Goal: Navigation & Orientation: Find specific page/section

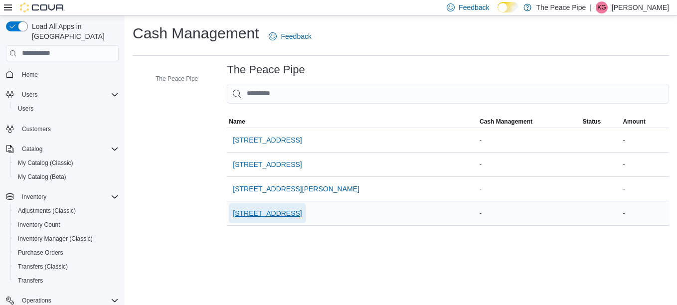
click at [275, 216] on span "[STREET_ADDRESS]" at bounding box center [267, 213] width 69 height 10
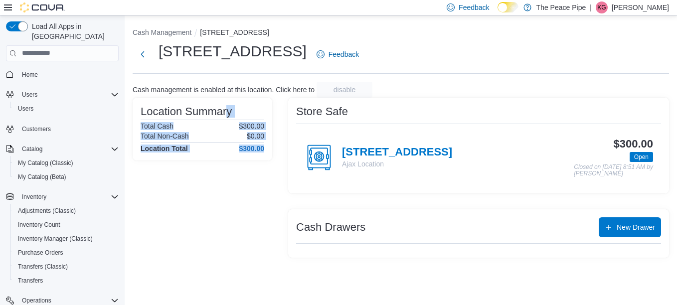
drag, startPoint x: 275, startPoint y: 216, endPoint x: 227, endPoint y: 92, distance: 133.2
click at [227, 92] on div "Cash Management [STREET_ADDRESS][GEOGRAPHIC_DATA] Cash management is enabled at…" at bounding box center [401, 140] width 552 height 250
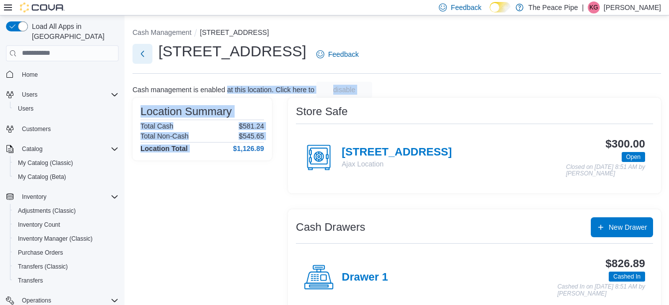
click at [146, 54] on button "Next" at bounding box center [143, 54] width 20 height 20
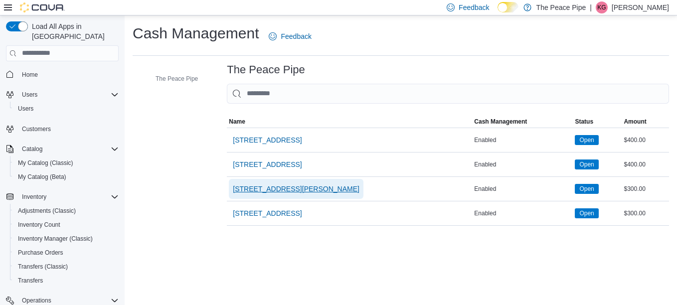
click at [278, 188] on span "[STREET_ADDRESS][PERSON_NAME]" at bounding box center [296, 189] width 127 height 10
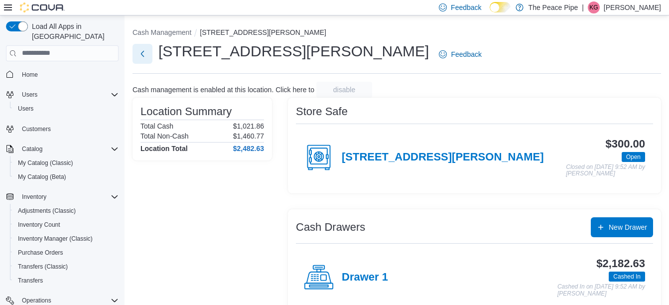
click at [143, 58] on button "Next" at bounding box center [143, 54] width 20 height 20
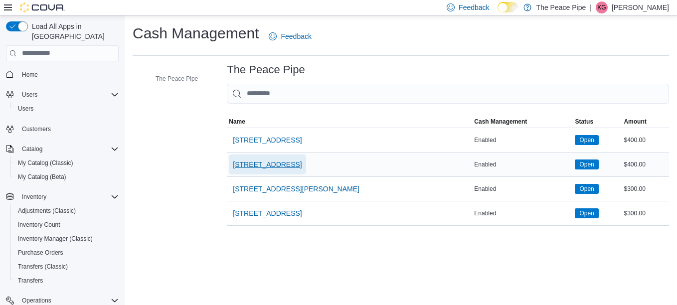
click at [258, 163] on span "[STREET_ADDRESS]" at bounding box center [267, 164] width 69 height 10
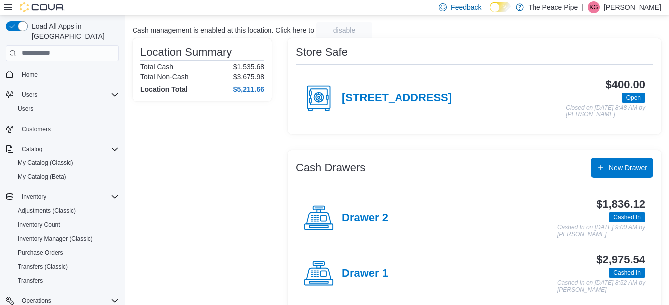
scroll to position [68, 0]
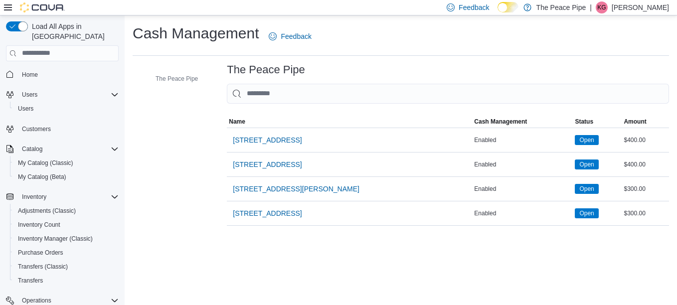
click at [265, 144] on span "[STREET_ADDRESS]" at bounding box center [267, 140] width 69 height 10
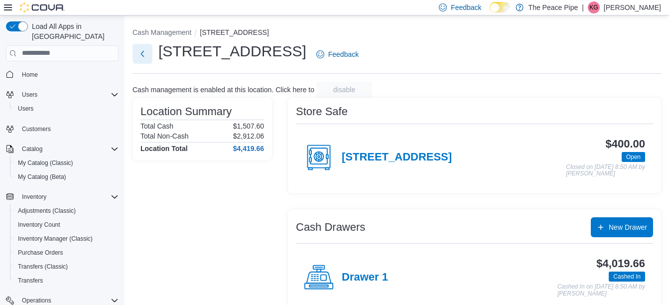
click at [152, 60] on button "Next" at bounding box center [143, 54] width 20 height 20
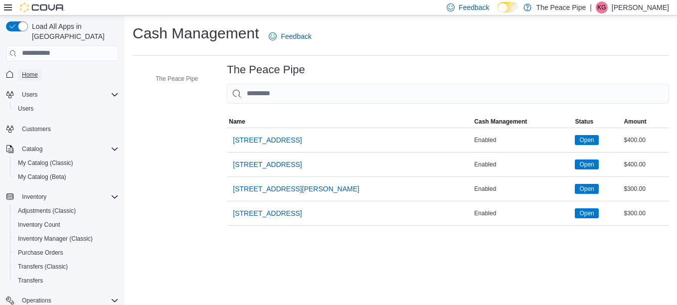
click at [33, 69] on span "Home" at bounding box center [30, 75] width 16 height 12
